Goal: Task Accomplishment & Management: Manage account settings

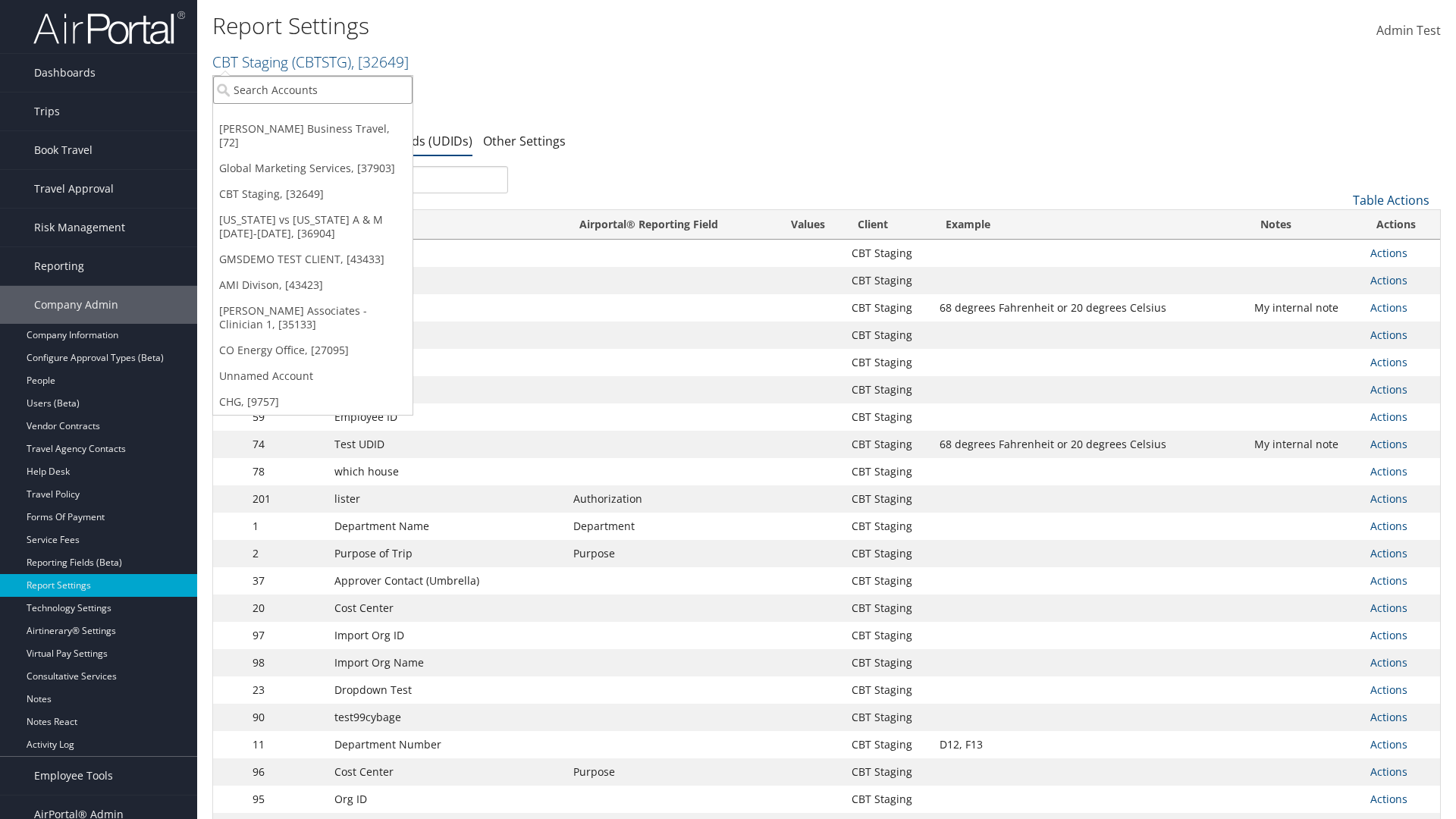
click at [312, 89] on input "search" at bounding box center [312, 90] width 200 height 28
type input "CBTSTG"
click at [312, 118] on div "CBT Staging (CBTSTG), [32649]" at bounding box center [312, 118] width 216 height 13
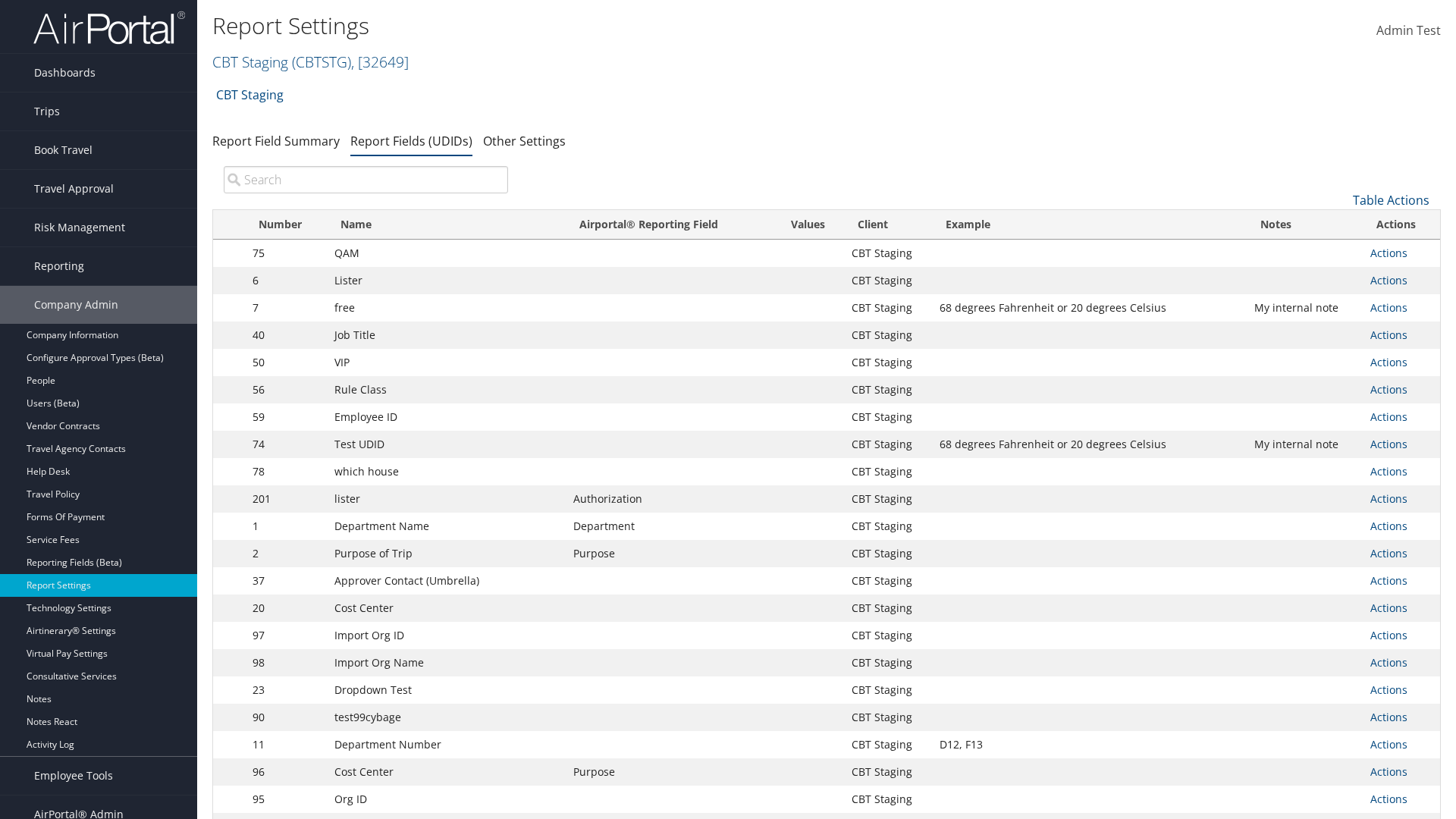
click at [365, 180] on input "search" at bounding box center [365, 180] width 284 height 27
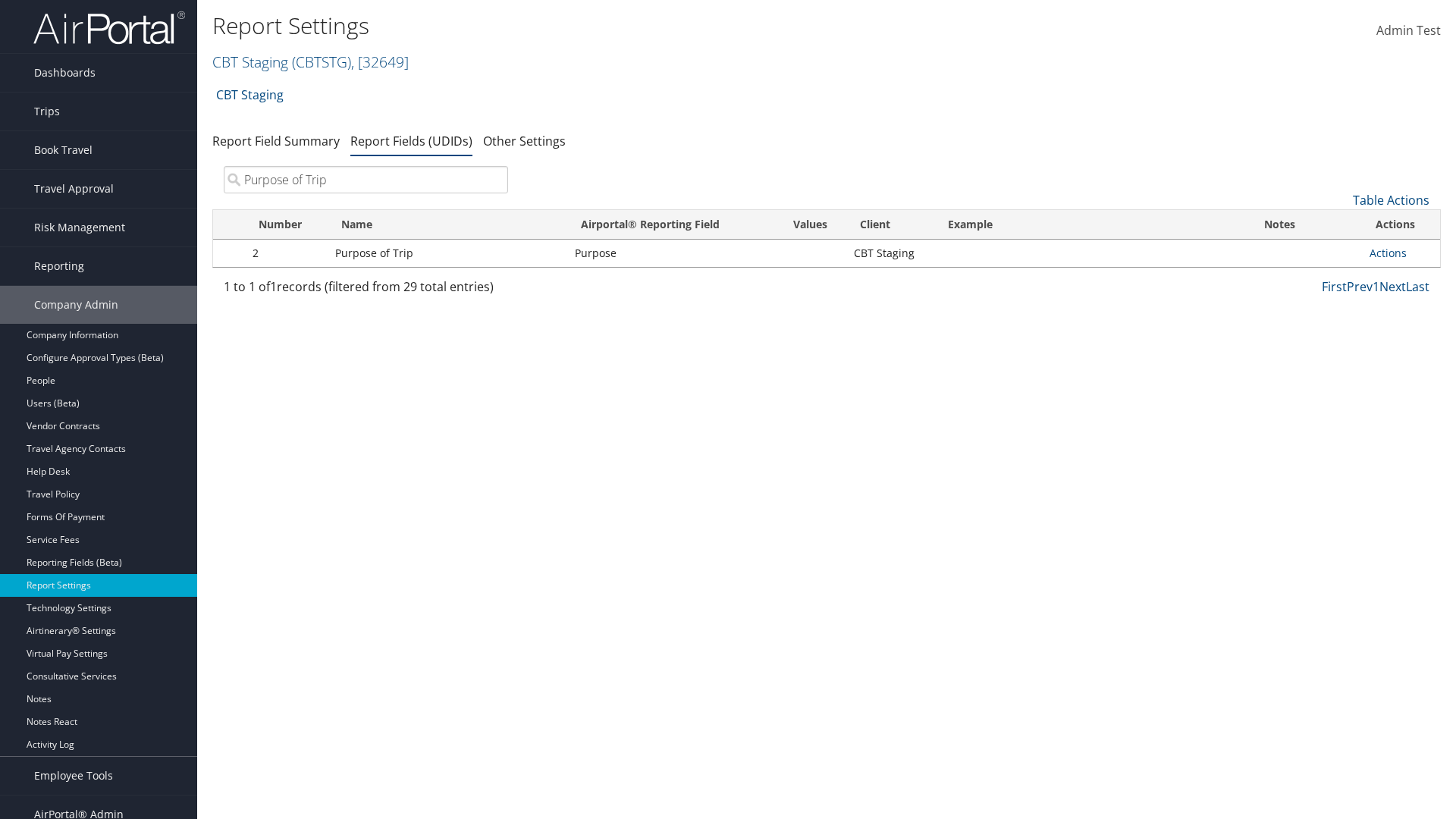
type input "Purpose of Trip"
click at [1388, 253] on link "Actions" at bounding box center [1388, 253] width 37 height 14
click at [0, 0] on link "Edit" at bounding box center [0, 0] width 0 height 0
select select "20"
select select "both"
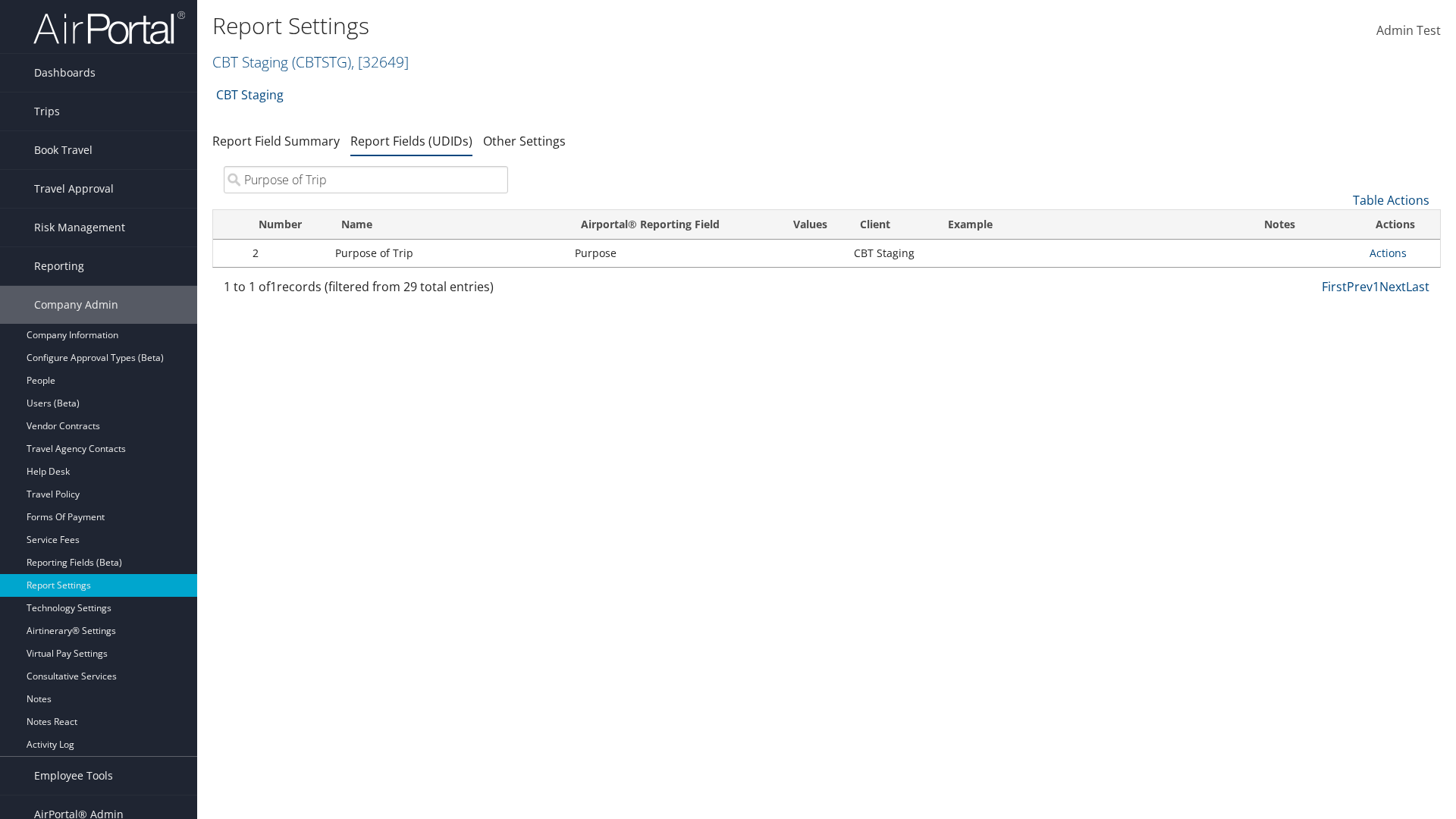
select select "trip"
